Goal: Find specific page/section: Find specific page/section

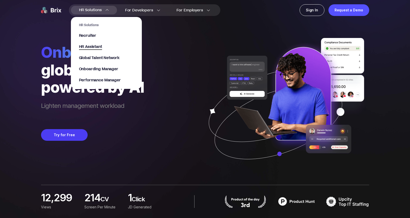
click at [92, 48] on span "HR Assistant" at bounding box center [90, 47] width 23 height 6
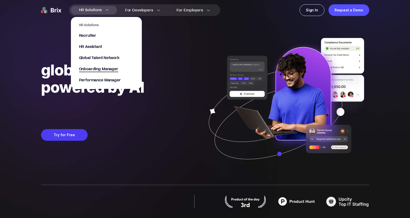
click at [100, 70] on span "Onboarding Manager" at bounding box center [98, 69] width 39 height 6
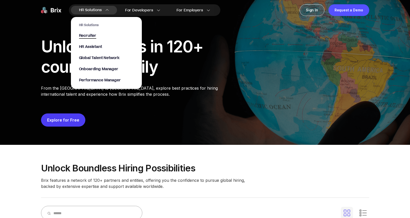
click at [92, 34] on span "Recruiter" at bounding box center [87, 36] width 17 height 6
click at [91, 37] on span "Recruiter" at bounding box center [87, 36] width 17 height 6
